Goal: Information Seeking & Learning: Check status

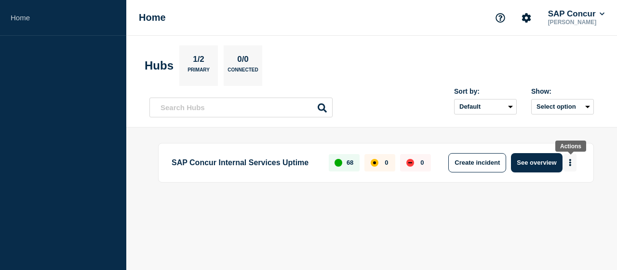
click at [570, 162] on icon "More actions" at bounding box center [571, 162] width 2 height 7
click at [548, 191] on button "Create maintenance" at bounding box center [563, 192] width 65 height 8
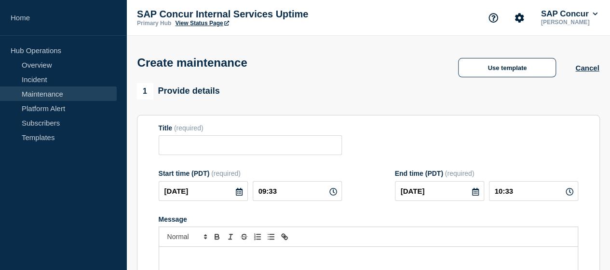
click at [47, 92] on link "Maintenance" at bounding box center [58, 93] width 117 height 14
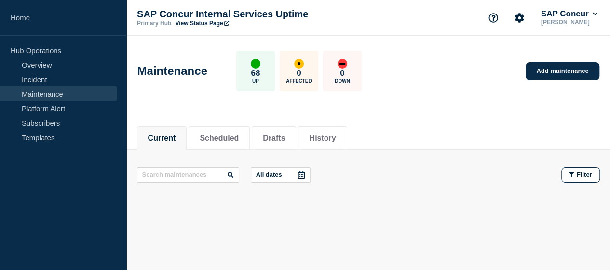
click at [53, 90] on link "Maintenance" at bounding box center [58, 93] width 117 height 14
click at [235, 139] on button "Scheduled" at bounding box center [219, 138] width 39 height 9
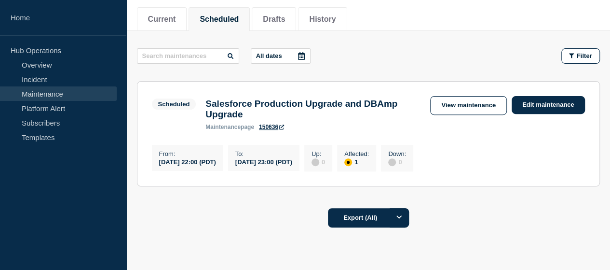
scroll to position [120, 0]
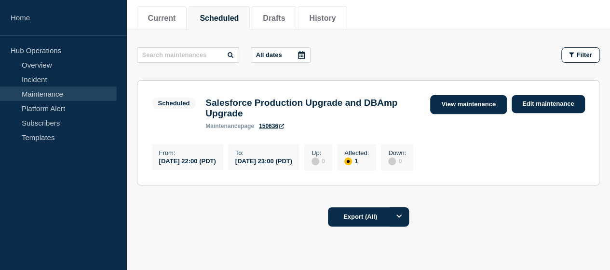
click at [462, 99] on link "View maintenance" at bounding box center [468, 104] width 76 height 19
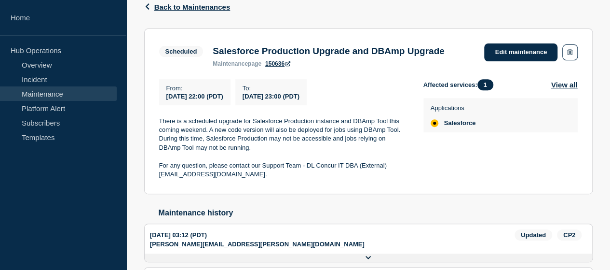
scroll to position [165, 0]
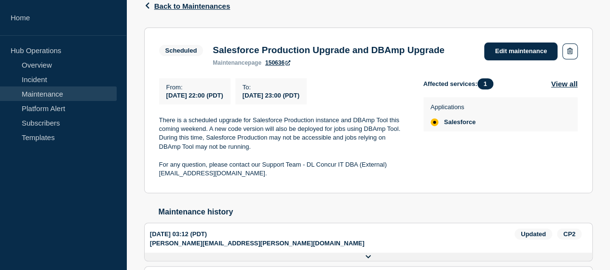
click at [399, 151] on p "There is a scheduled upgrade for Salesforce Production instance and DBAmp Tool …" at bounding box center [283, 134] width 249 height 36
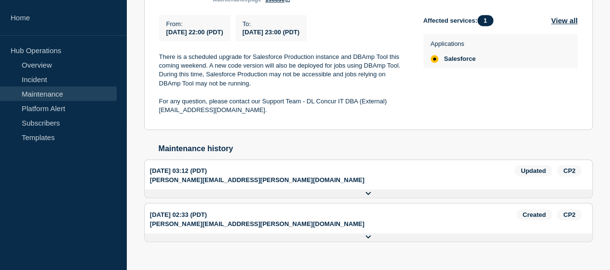
click at [0, 0] on icon at bounding box center [0, 0] width 0 height 0
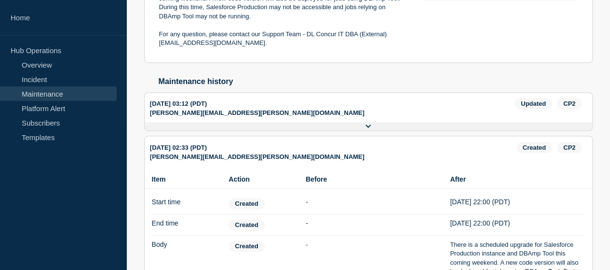
scroll to position [294, 0]
click at [0, 0] on icon at bounding box center [0, 0] width 0 height 0
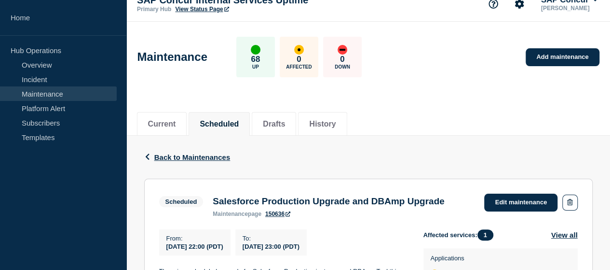
scroll to position [0, 0]
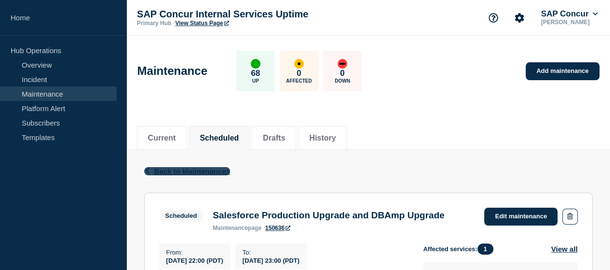
click at [186, 167] on span "Back to Maintenances" at bounding box center [192, 171] width 76 height 8
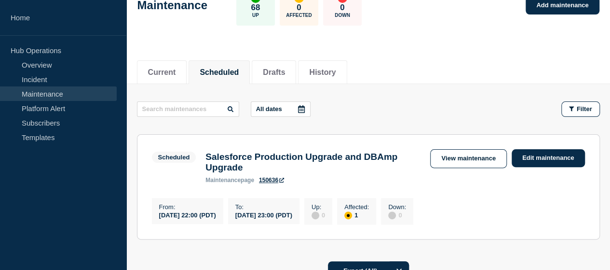
scroll to position [68, 0]
